Goal: Check status: Check status

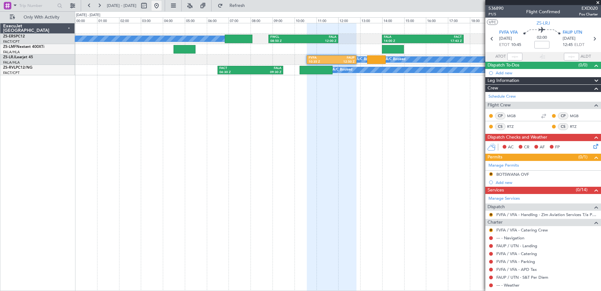
click at [162, 8] on button at bounding box center [157, 6] width 10 height 10
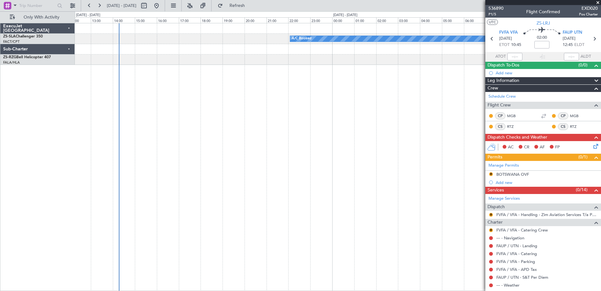
click at [152, 115] on div "A/C Booked FVKB 08:31 Z FACT 11:39 Z" at bounding box center [338, 157] width 526 height 268
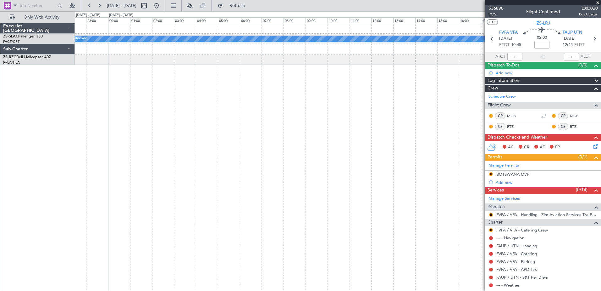
click at [174, 121] on div "A/C Booked" at bounding box center [338, 157] width 526 height 268
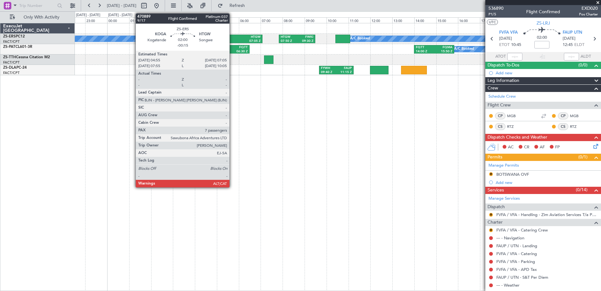
click at [232, 35] on div "KOGA" at bounding box center [228, 37] width 22 height 4
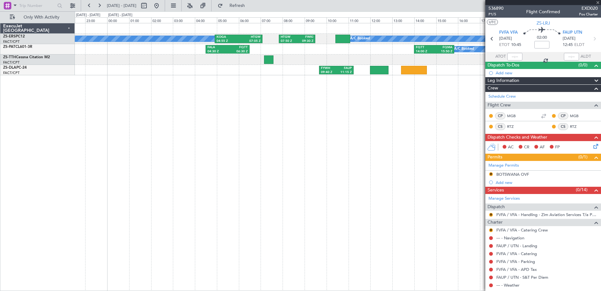
type input "-00:15"
type input "7"
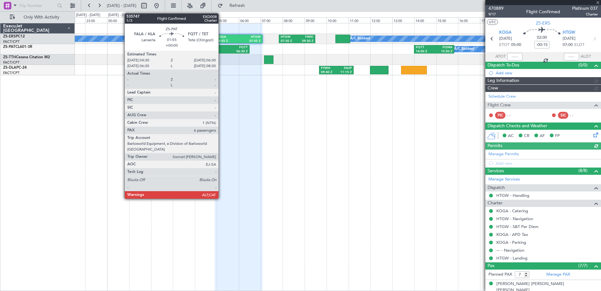
click at [225, 51] on div "04:30 Z" at bounding box center [218, 51] width 20 height 4
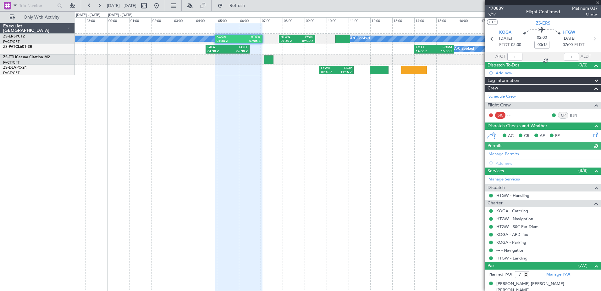
type input "6"
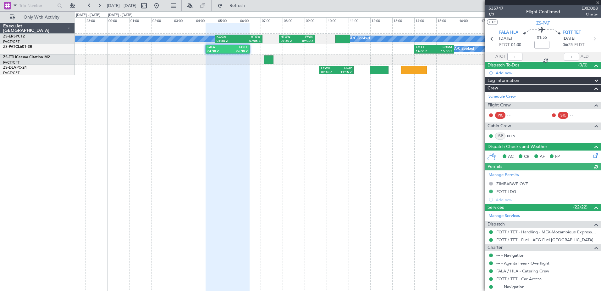
click at [503, 10] on div "535747 1/3 Flight Confirmed EXD008 Charter" at bounding box center [544, 11] width 116 height 13
click at [497, 7] on span "535747" at bounding box center [496, 8] width 15 height 7
